Goal: Task Accomplishment & Management: Manage account settings

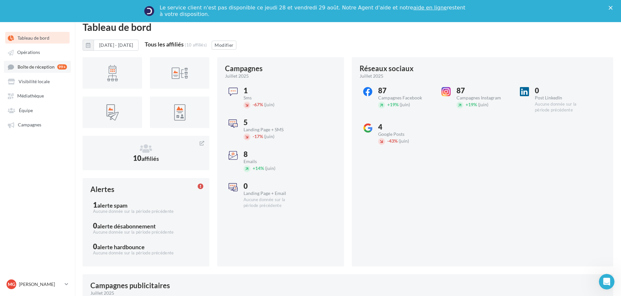
click at [35, 68] on span "Boîte de réception" at bounding box center [36, 67] width 37 height 6
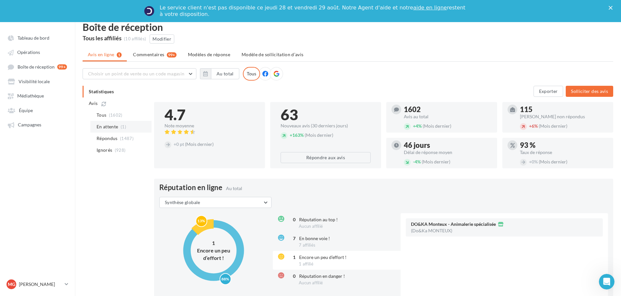
click at [115, 126] on span "En attente" at bounding box center [108, 127] width 22 height 7
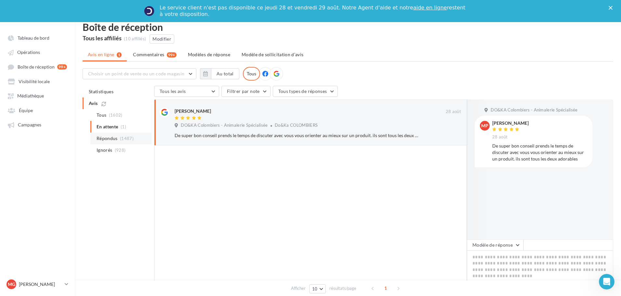
click at [114, 136] on span "Répondus" at bounding box center [107, 138] width 21 height 7
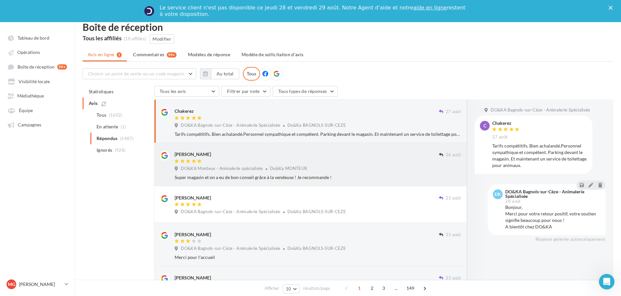
click at [345, 155] on div "[PERSON_NAME]" at bounding box center [307, 154] width 264 height 7
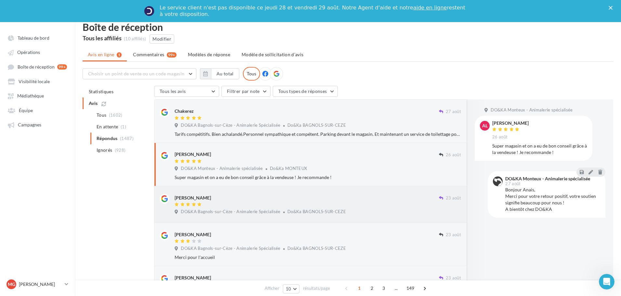
click at [339, 201] on div "[PERSON_NAME]" at bounding box center [307, 201] width 264 height 14
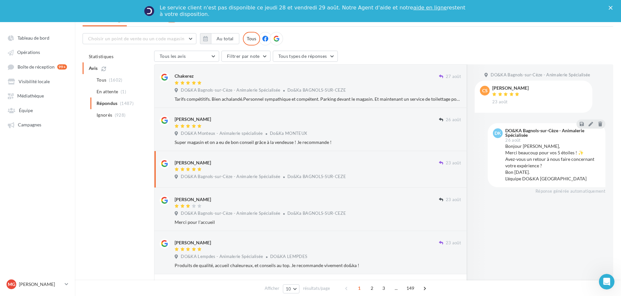
scroll to position [37, 0]
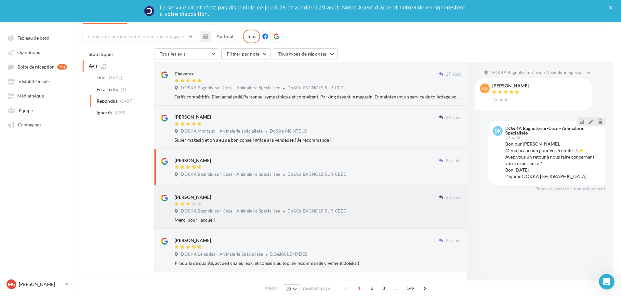
click at [309, 202] on div at bounding box center [307, 205] width 264 height 6
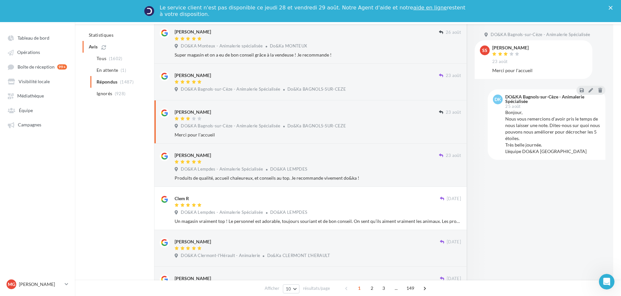
scroll to position [130, 0]
